Goal: Information Seeking & Learning: Check status

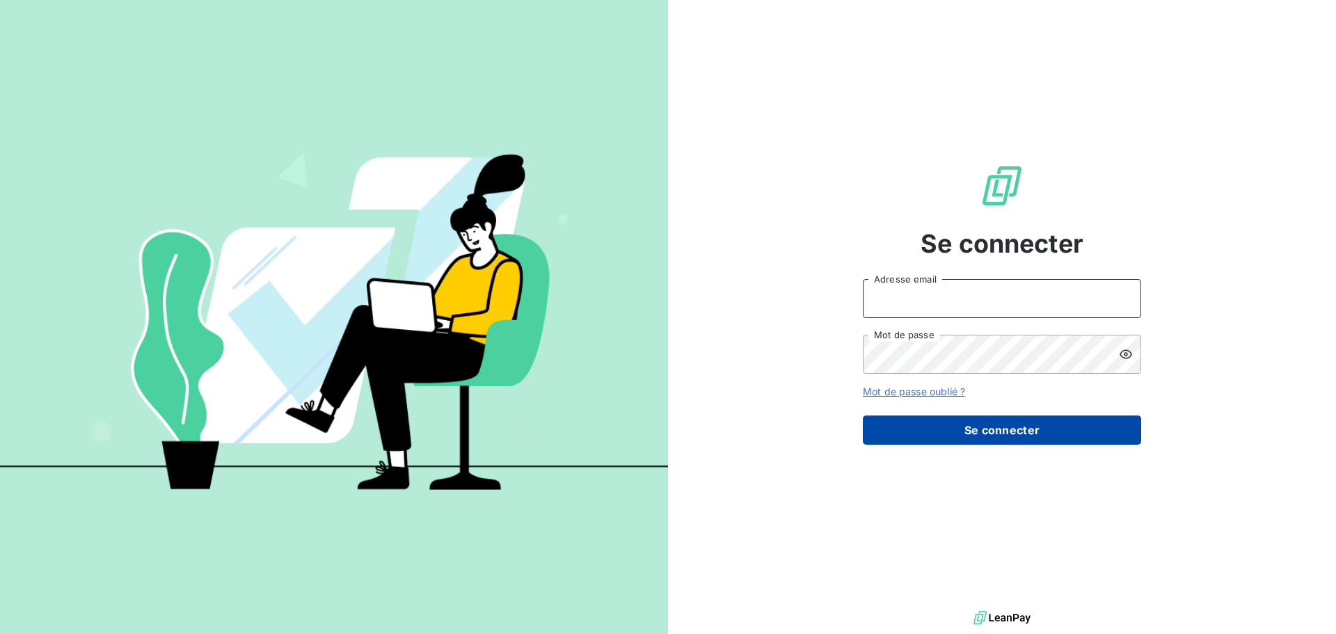
type input "[EMAIL_ADDRESS][DOMAIN_NAME]"
click at [531, 205] on button "Se connecter" at bounding box center [1002, 429] width 278 height 29
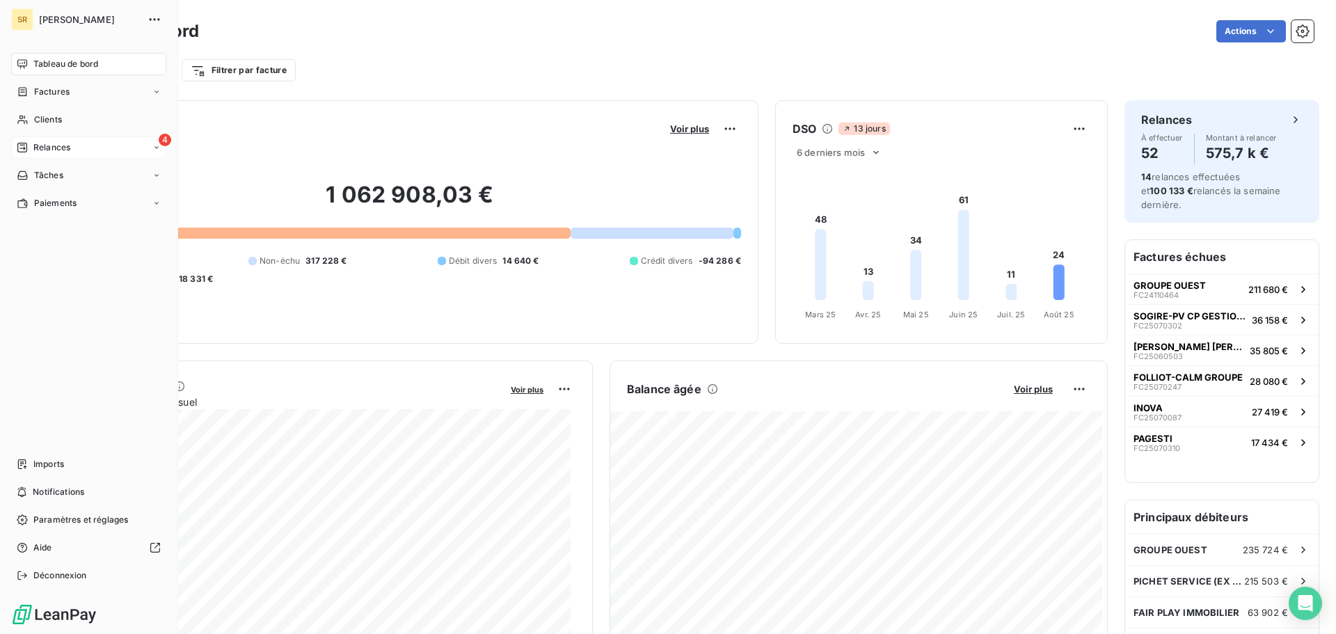
click at [39, 147] on span "Relances" at bounding box center [51, 147] width 37 height 13
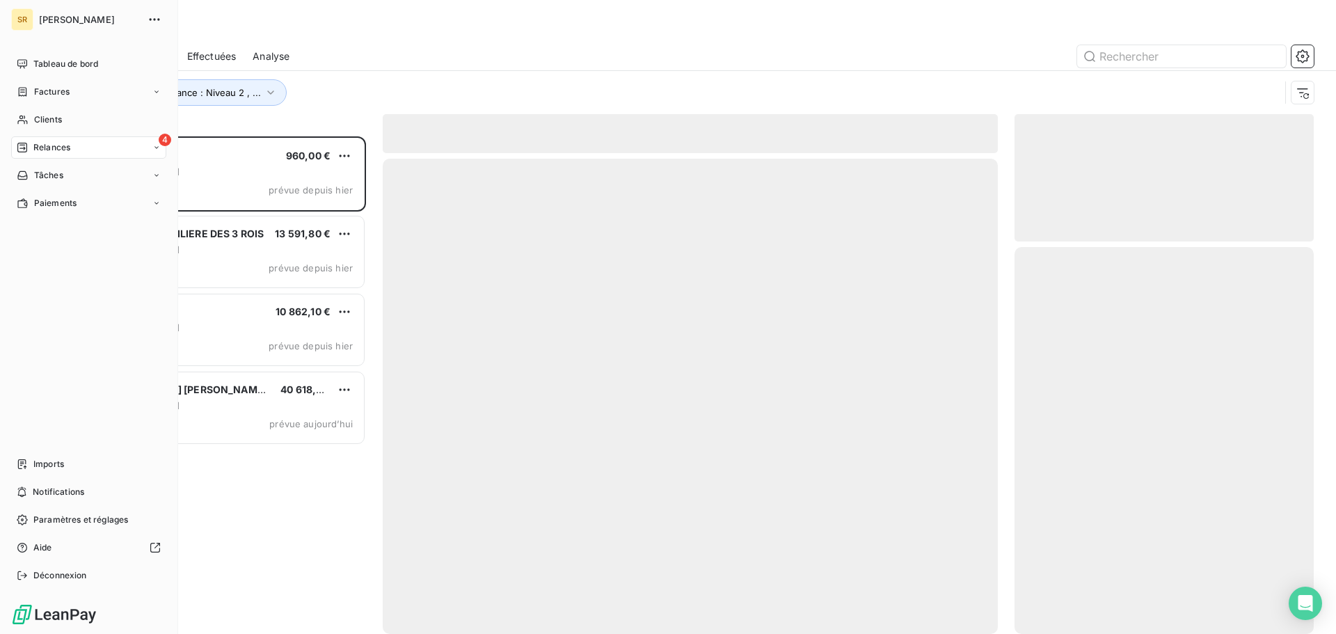
scroll to position [487, 289]
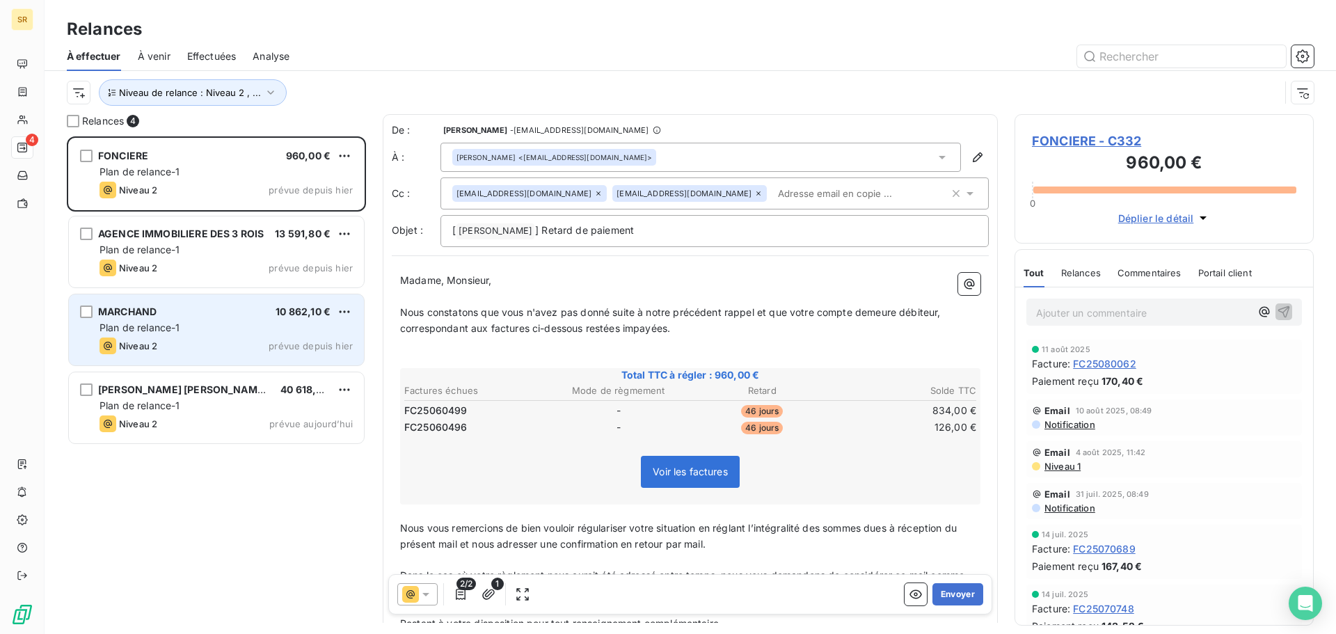
click at [205, 329] on div "Plan de relance-1" at bounding box center [225, 328] width 253 height 14
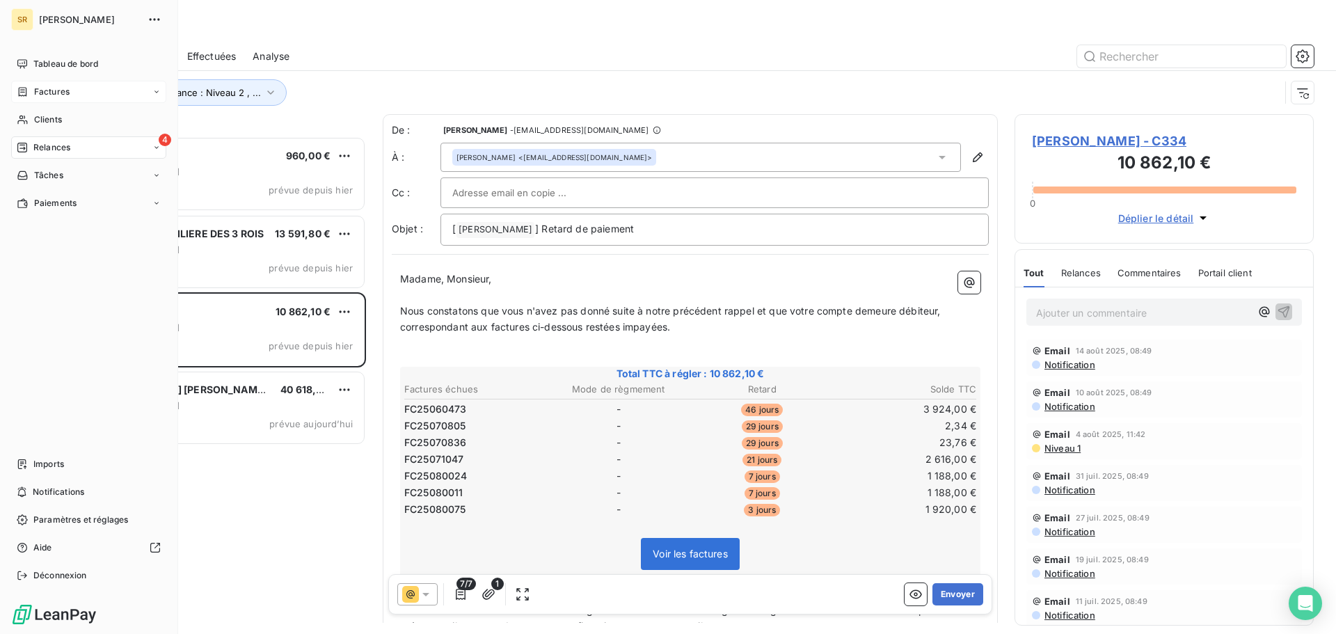
click at [47, 95] on span "Factures" at bounding box center [51, 92] width 35 height 13
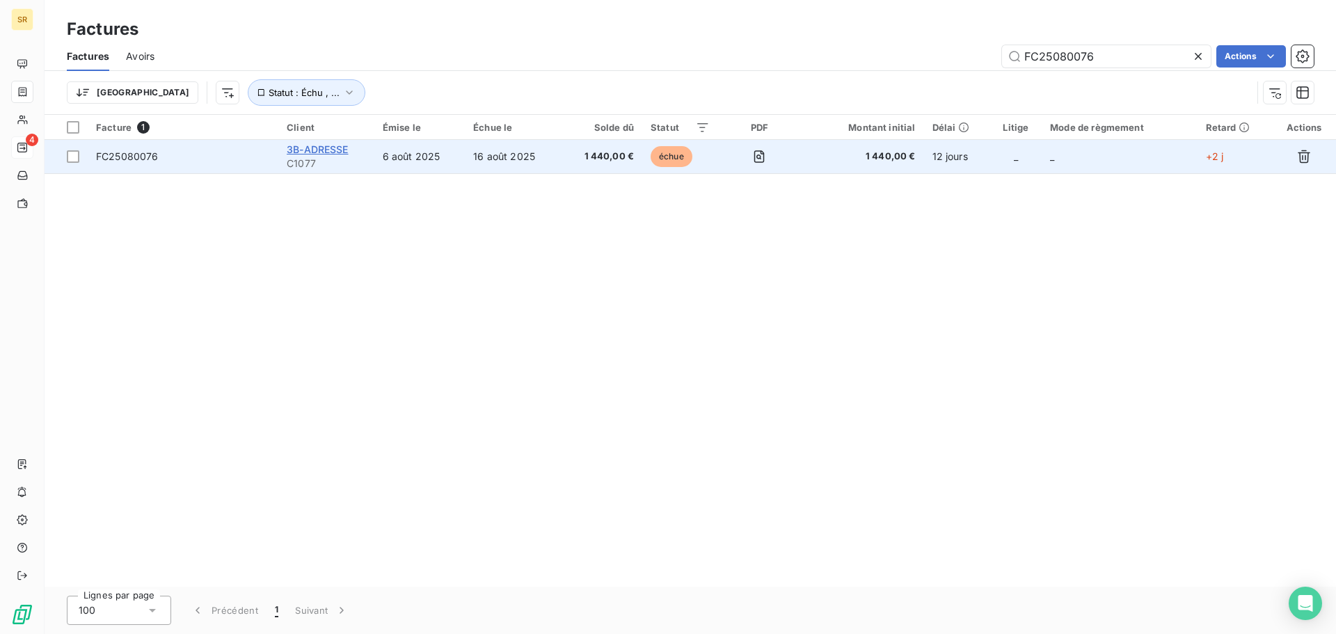
type input "FC25080076"
click at [311, 152] on span "3B-ADRESSE" at bounding box center [318, 149] width 62 height 12
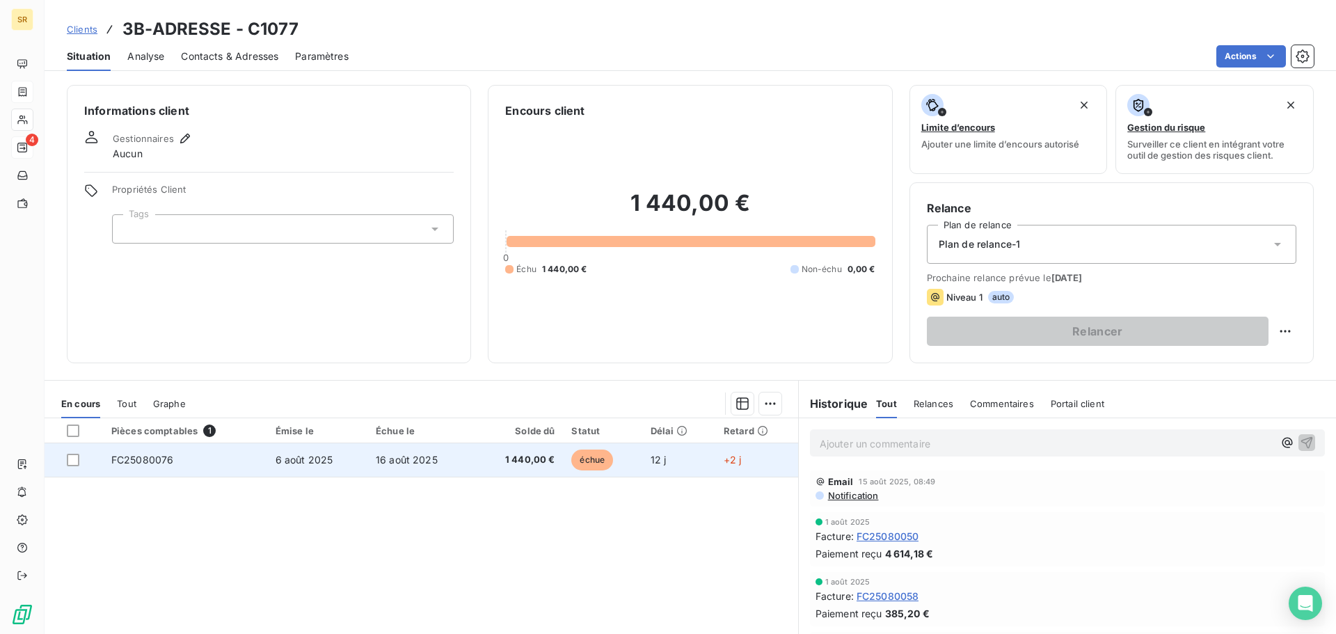
click at [140, 457] on span "FC25080076" at bounding box center [142, 460] width 63 height 12
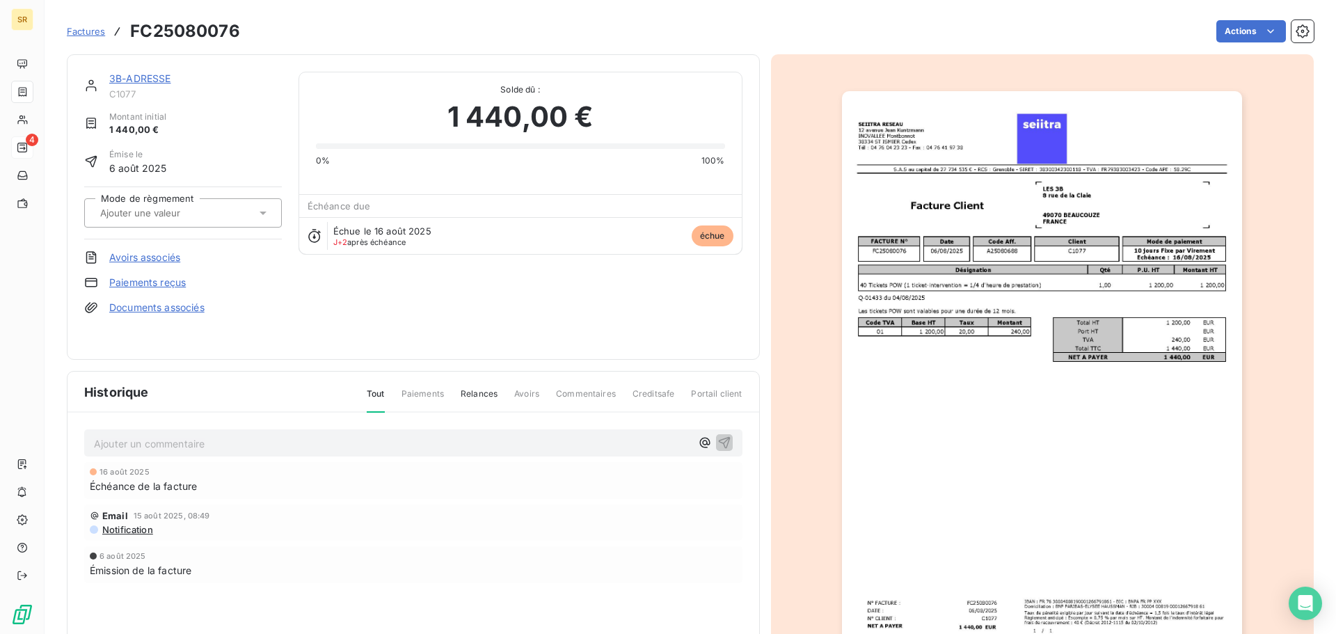
click at [112, 438] on p "Ajouter un commentaire ﻿" at bounding box center [392, 443] width 597 height 17
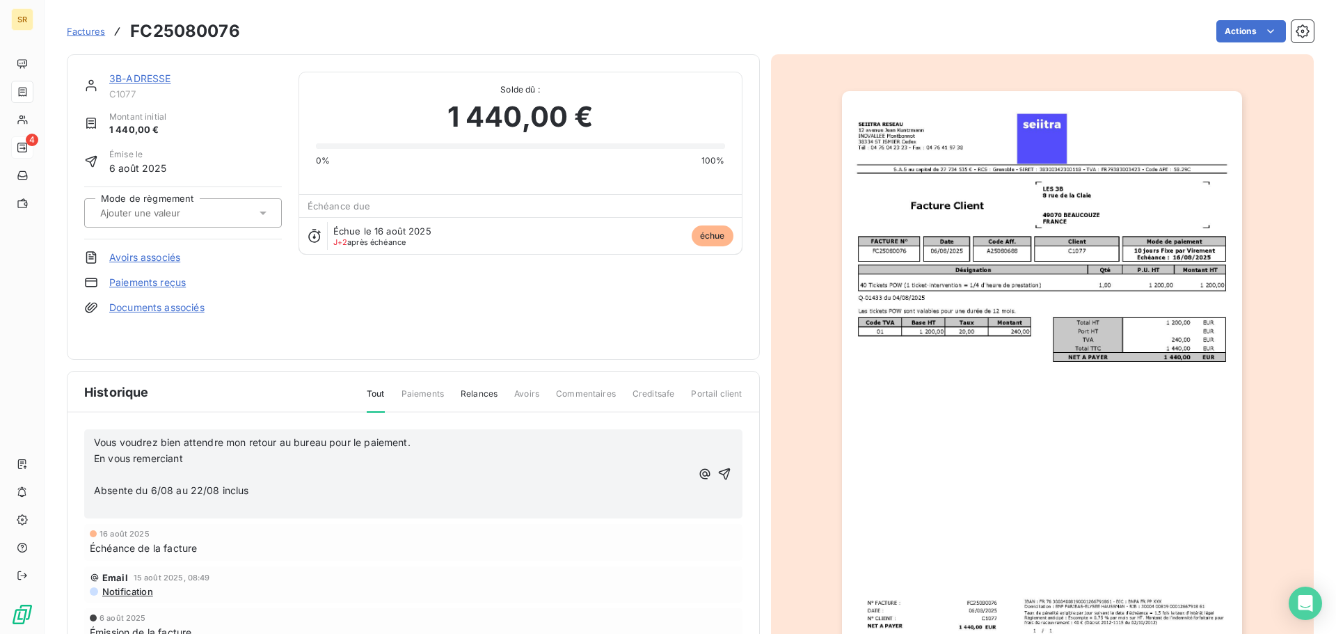
click at [137, 468] on p "﻿" at bounding box center [392, 475] width 597 height 16
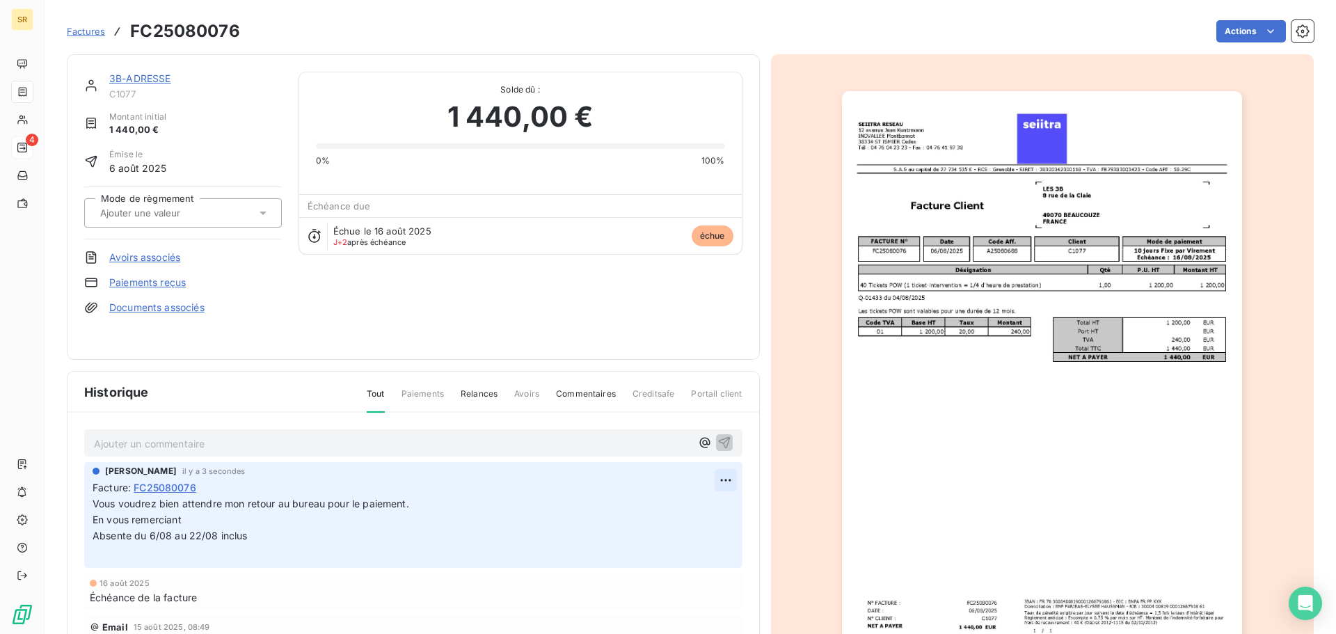
click at [714, 484] on html "SR 4 Factures FC25080076 Actions 3B-ADRESSE C1077 Montant initial 1 440,00 € Ém…" at bounding box center [668, 317] width 1336 height 634
click at [660, 509] on div "Editer" at bounding box center [676, 511] width 78 height 22
click at [292, 556] on p "Vous voudrez bien attendre mon retour au bureau pour le paiement. En vous remer…" at bounding box center [414, 528] width 642 height 64
